Goal: Transaction & Acquisition: Purchase product/service

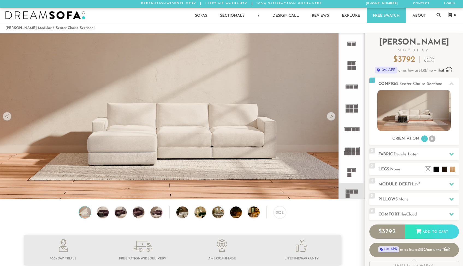
scroll to position [6201, 463]
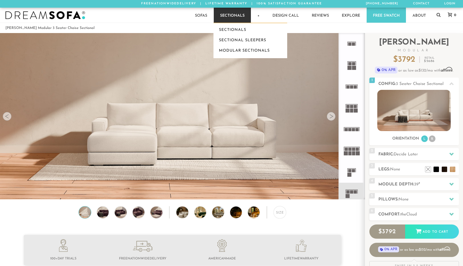
click at [242, 20] on link "Sectionals" at bounding box center [232, 15] width 37 height 15
click at [230, 30] on link "Sectionals" at bounding box center [250, 30] width 74 height 10
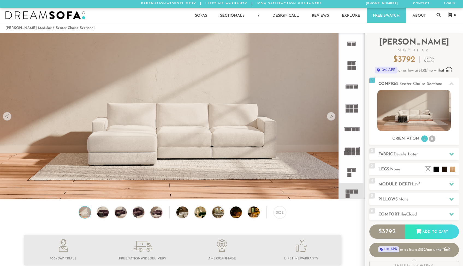
scroll to position [6201, 463]
click at [396, 184] on h2 "Module Depth: 39 "" at bounding box center [418, 184] width 80 height 6
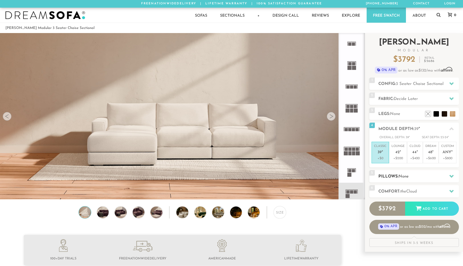
click at [392, 176] on h2 "Pillows: None" at bounding box center [418, 176] width 80 height 6
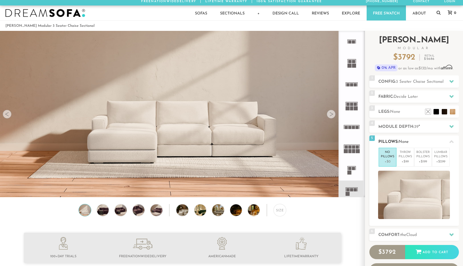
scroll to position [4, 0]
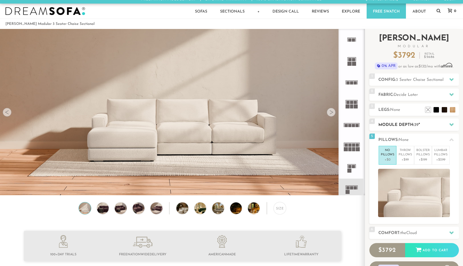
click at [397, 124] on h2 "Module Depth: 39 "" at bounding box center [418, 125] width 80 height 6
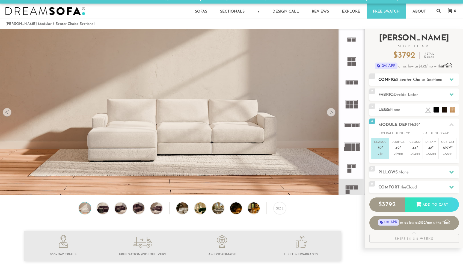
click at [425, 81] on span "3 Seater Chaise Sectional" at bounding box center [420, 80] width 48 height 4
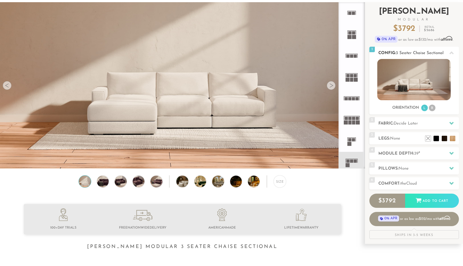
scroll to position [0, 0]
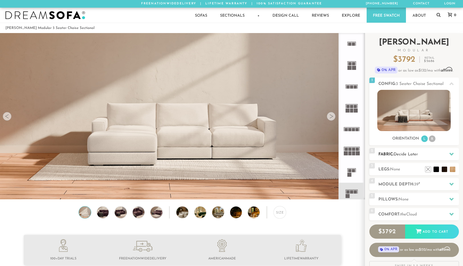
click at [427, 152] on h2 "Fabric: Decide Later" at bounding box center [418, 154] width 80 height 6
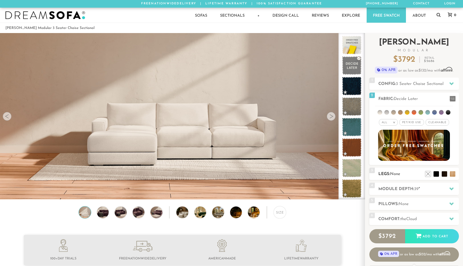
click at [402, 174] on h2 "Legs: None" at bounding box center [418, 174] width 80 height 6
click at [399, 185] on div "4 Module Depth: 39 "" at bounding box center [413, 189] width 89 height 12
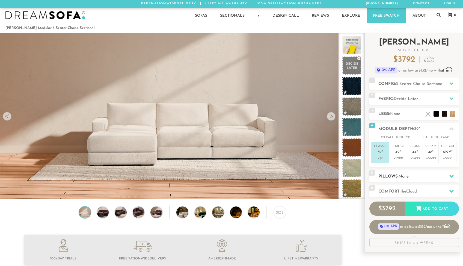
click at [394, 178] on h2 "Pillows: None" at bounding box center [418, 176] width 80 height 6
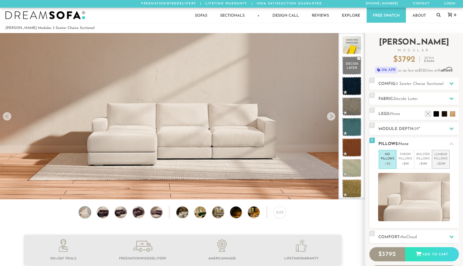
click at [438, 159] on p "Lumbar Pillows" at bounding box center [440, 156] width 13 height 9
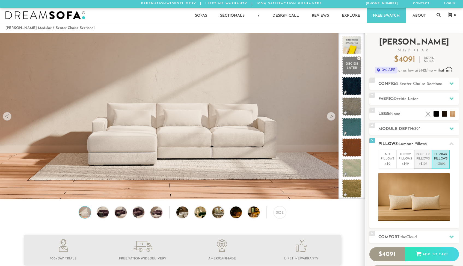
click at [425, 161] on p "Bolster Pillows" at bounding box center [422, 156] width 13 height 9
